Goal: Information Seeking & Learning: Find specific fact

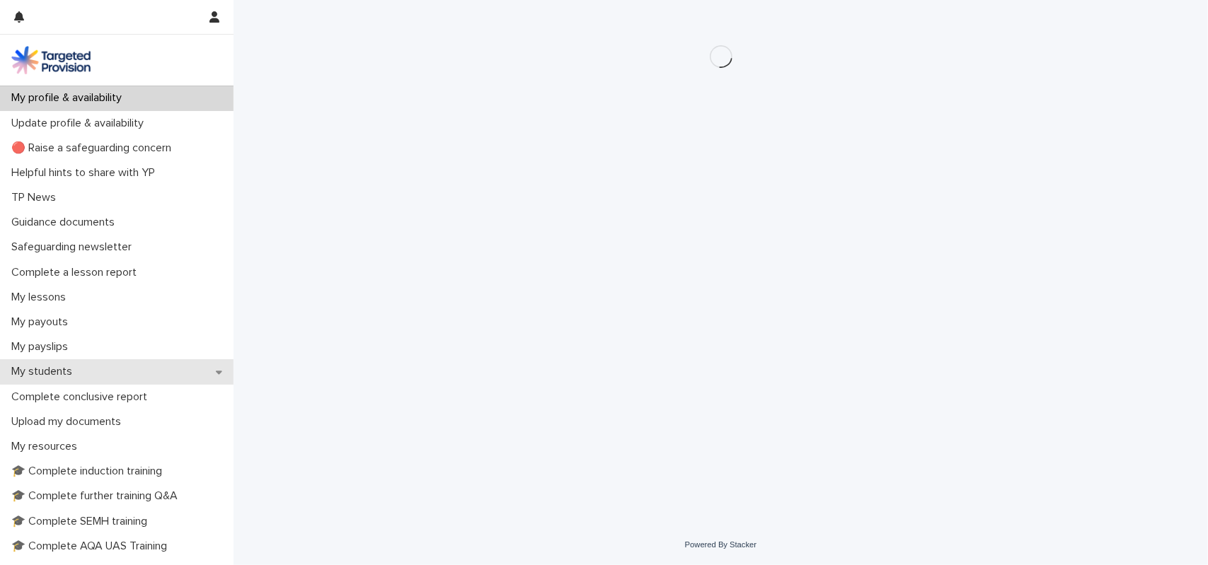
click at [80, 377] on p "My students" at bounding box center [45, 371] width 78 height 13
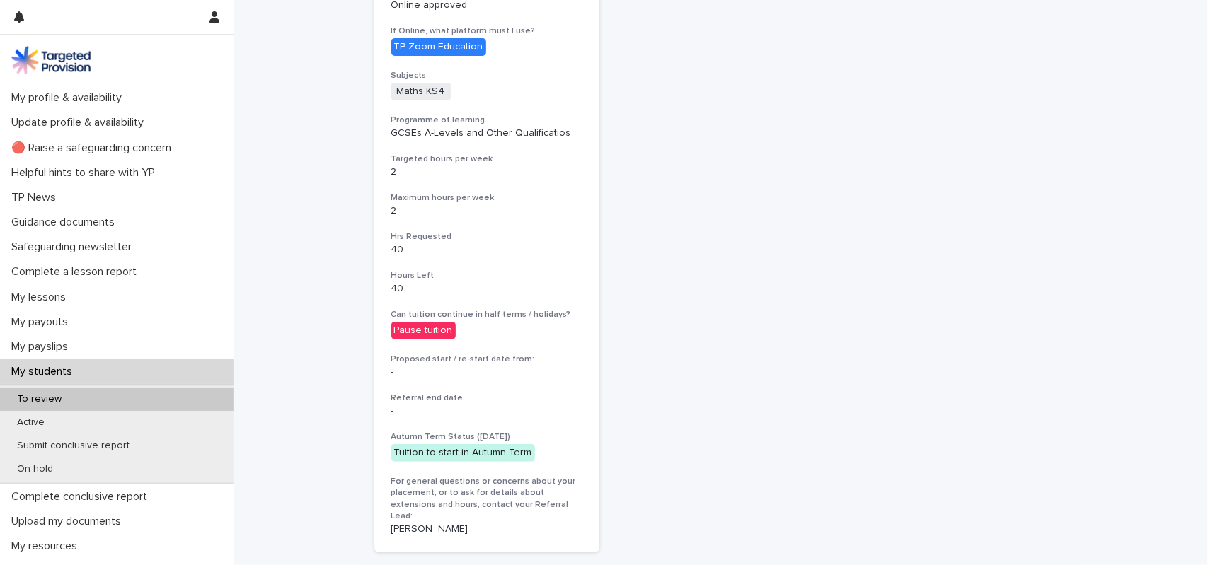
scroll to position [398, 0]
click at [527, 390] on div "[PERSON_NAME] View more details Number of students 1 Referral ID HannahB--L8-40…" at bounding box center [487, 182] width 226 height 739
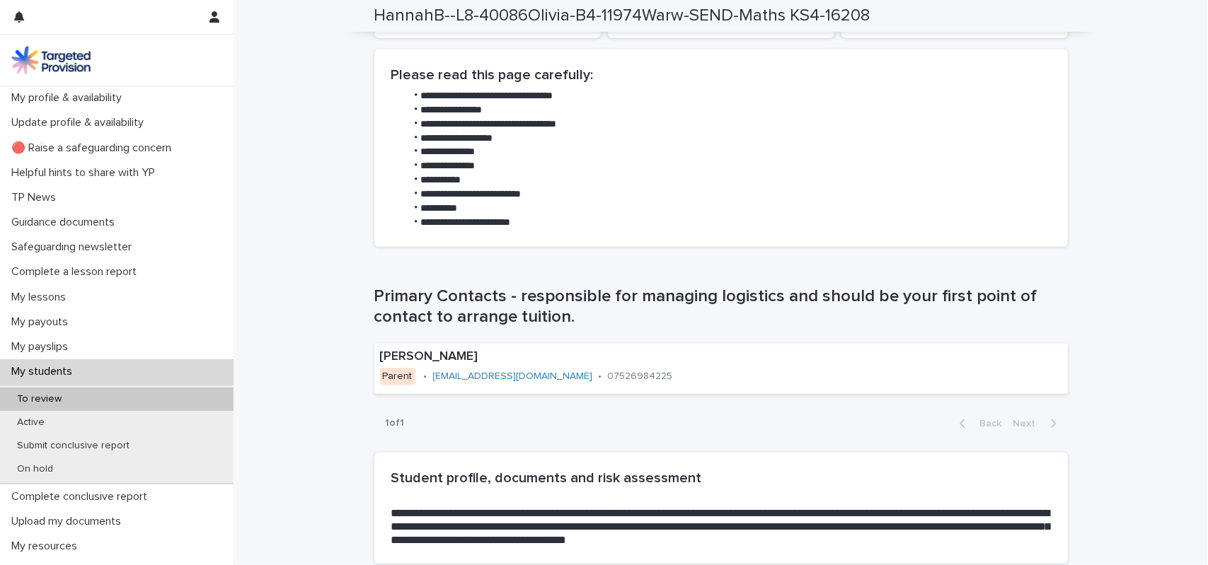
scroll to position [732, 0]
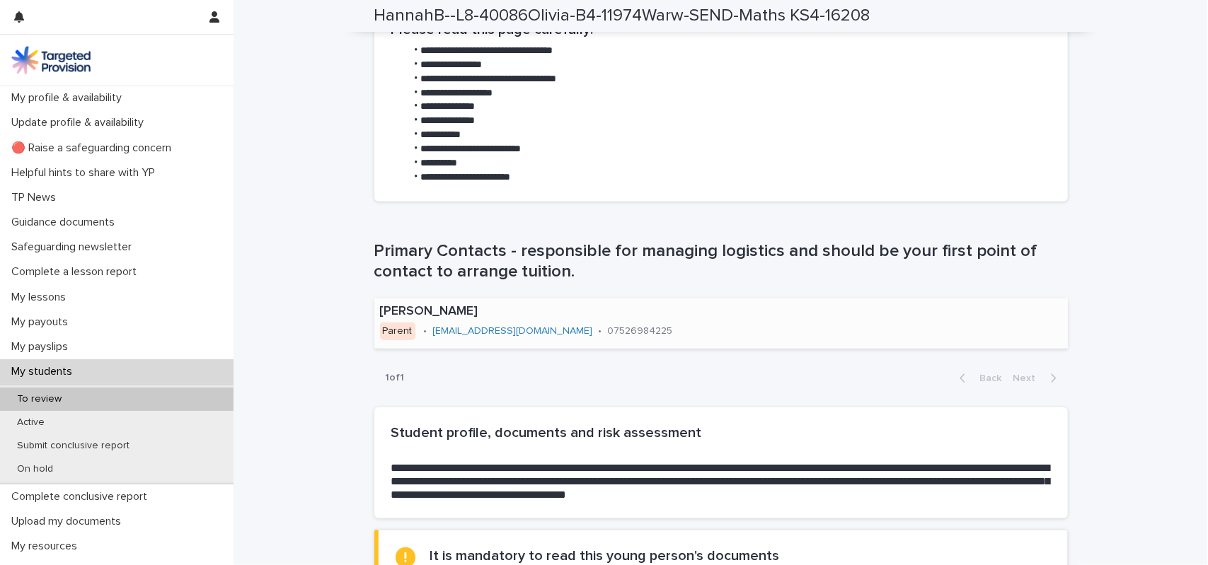
click at [455, 330] on link "[EMAIL_ADDRESS][DOMAIN_NAME]" at bounding box center [513, 331] width 160 height 10
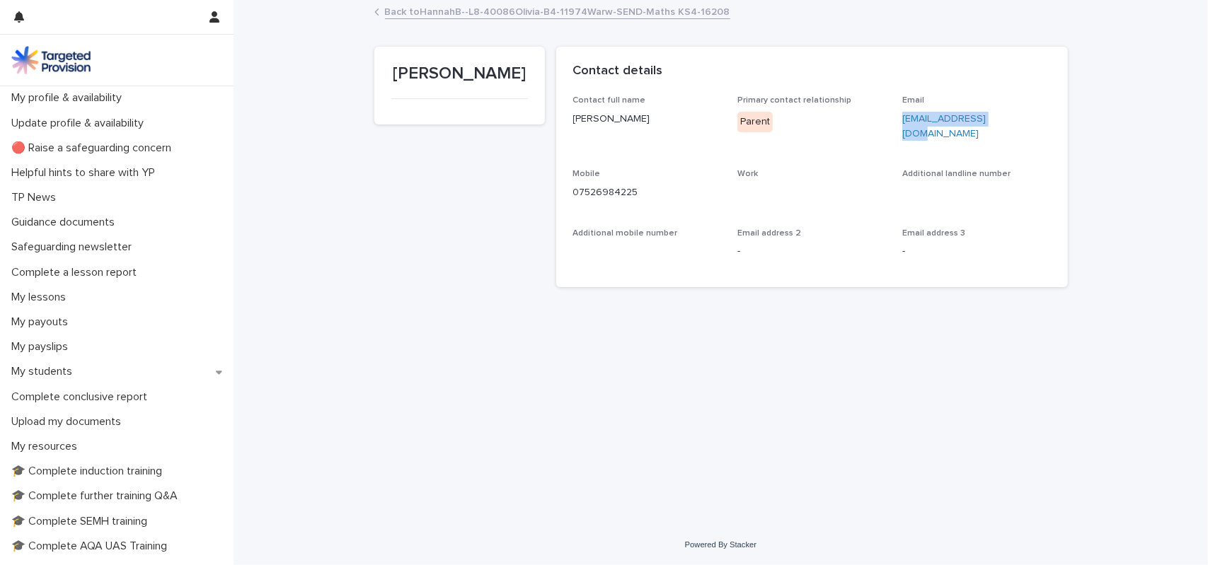
drag, startPoint x: 901, startPoint y: 117, endPoint x: 1012, endPoint y: 121, distance: 111.2
click at [1012, 121] on div "Contact full name Sue Whitehead Primary contact relationship Parent Email sjjow…" at bounding box center [812, 183] width 478 height 174
copy link "[EMAIL_ADDRESS][DOMAIN_NAME]"
click at [380, 18] on div "Back to HannahB--L8-40086Olivia-B4-11974Warw-SEND-Maths KS4-16208" at bounding box center [721, 13] width 708 height 20
click at [399, 11] on link "Back to HannahB--L8-40086Olivia-B4-11974Warw-SEND-Maths KS4-16208" at bounding box center [557, 11] width 345 height 16
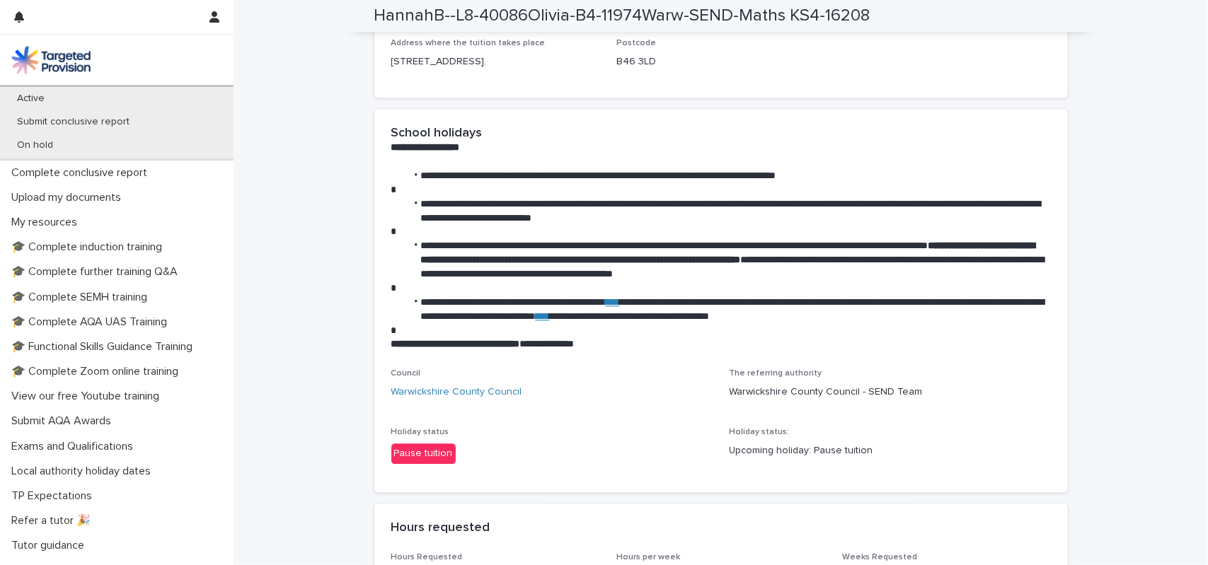
scroll to position [342, 0]
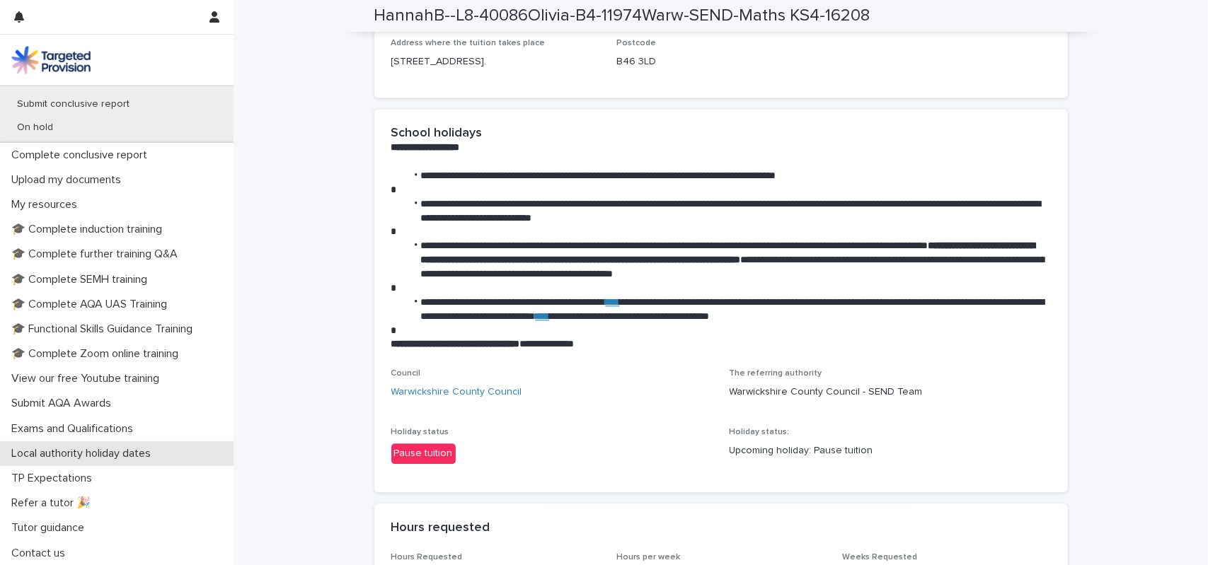
click at [130, 454] on p "Local authority holiday dates" at bounding box center [84, 453] width 156 height 13
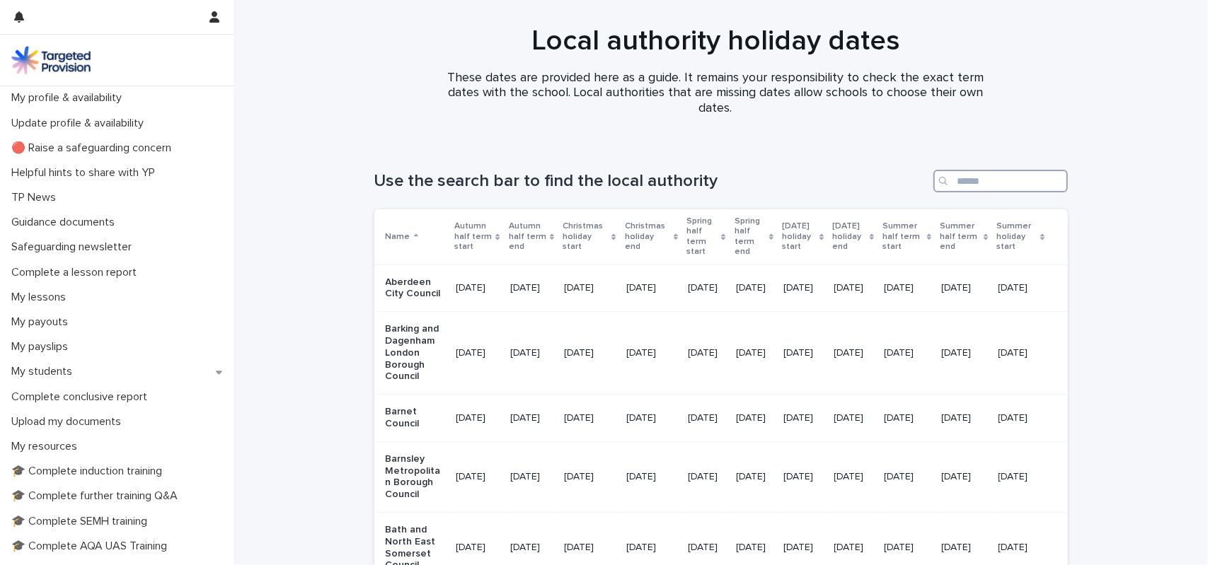
click at [987, 186] on input "Search" at bounding box center [1001, 181] width 134 height 23
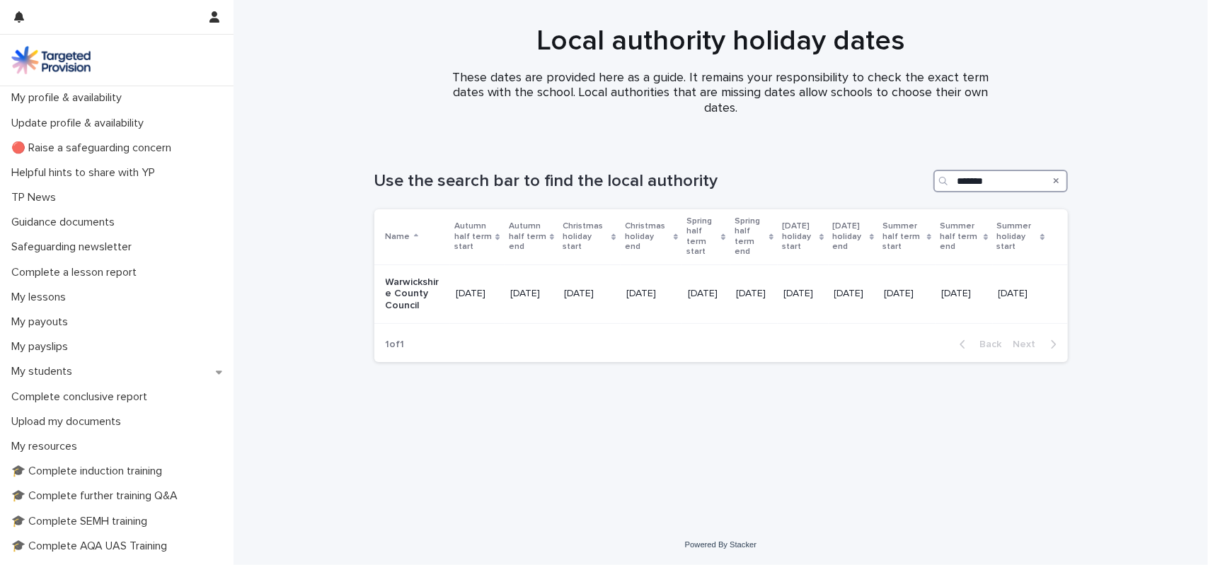
scroll to position [0, 81]
type input "*******"
click at [78, 374] on p "My students" at bounding box center [45, 371] width 78 height 13
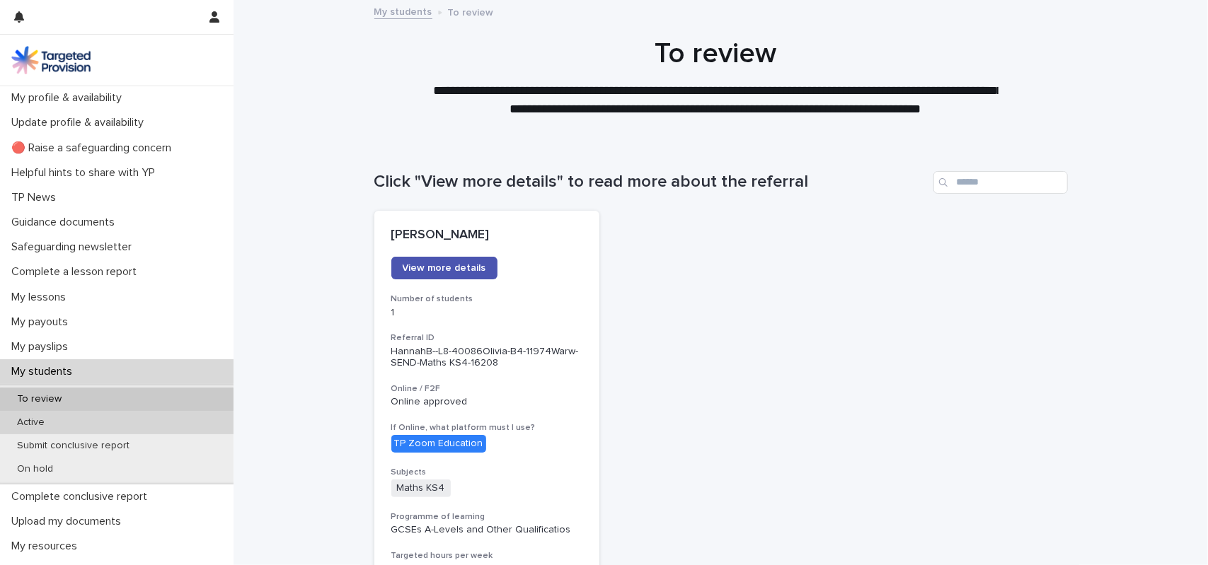
click at [71, 427] on div "Active" at bounding box center [117, 422] width 234 height 23
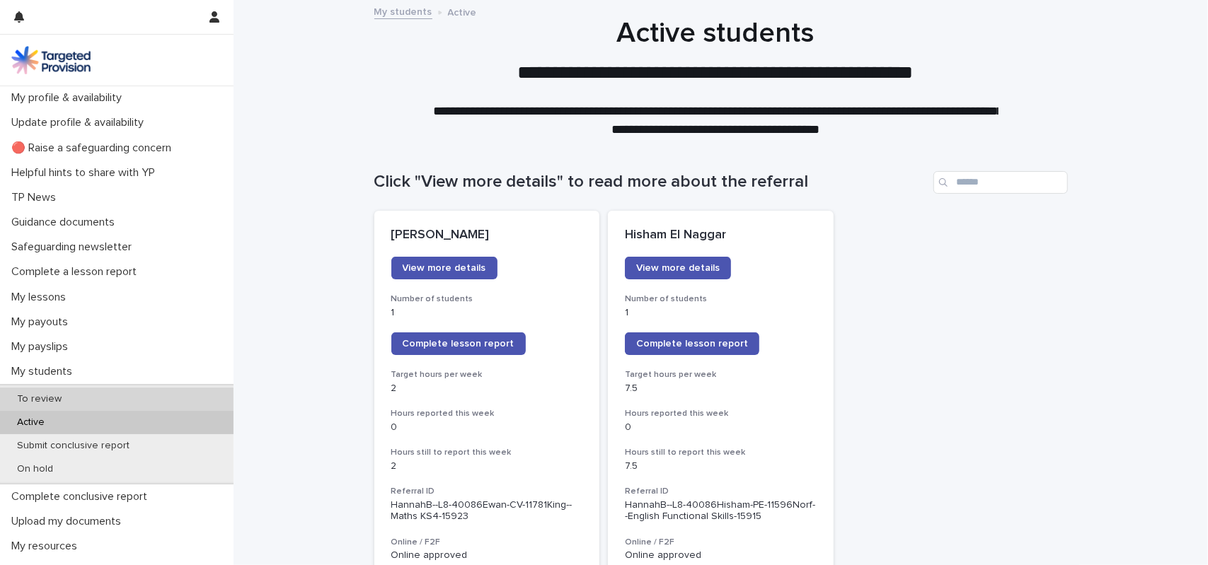
click at [125, 391] on div "To review" at bounding box center [117, 399] width 234 height 23
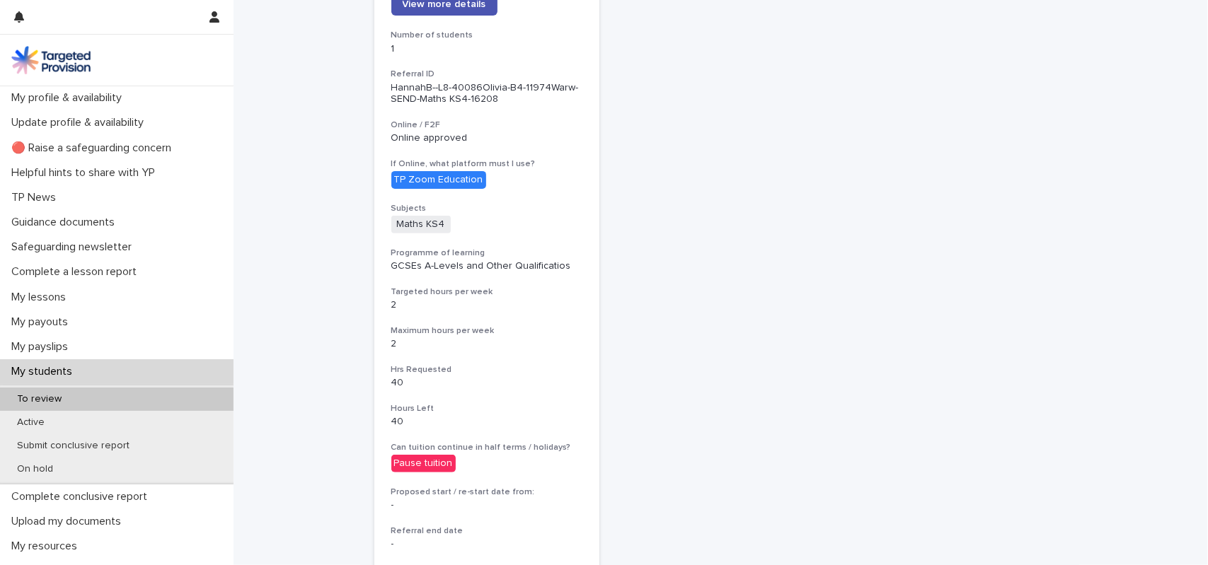
scroll to position [263, 0]
click at [559, 359] on div "[PERSON_NAME] View more details Number of students 1 Referral ID HannahB--L8-40…" at bounding box center [487, 317] width 226 height 739
